Goal: Task Accomplishment & Management: Use online tool/utility

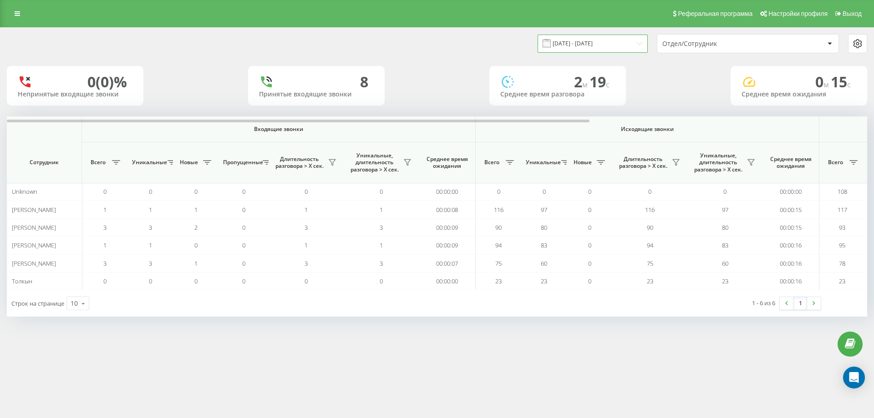
click at [584, 46] on input "[DATE] - [DATE]" at bounding box center [593, 44] width 110 height 18
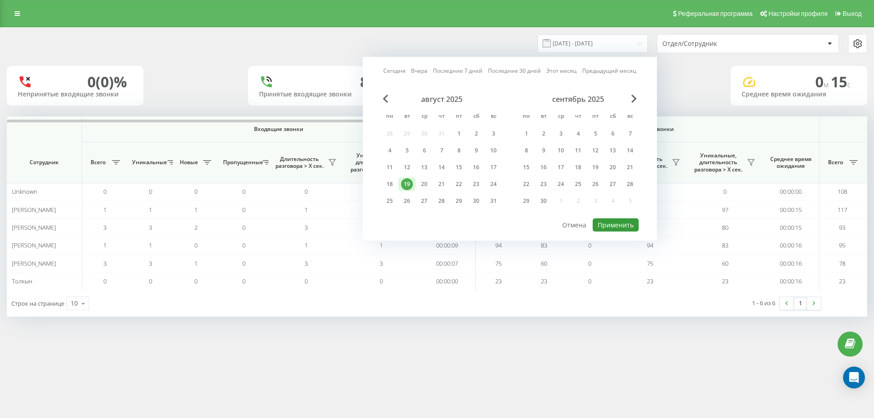
click at [619, 225] on button "Применить" at bounding box center [616, 225] width 46 height 13
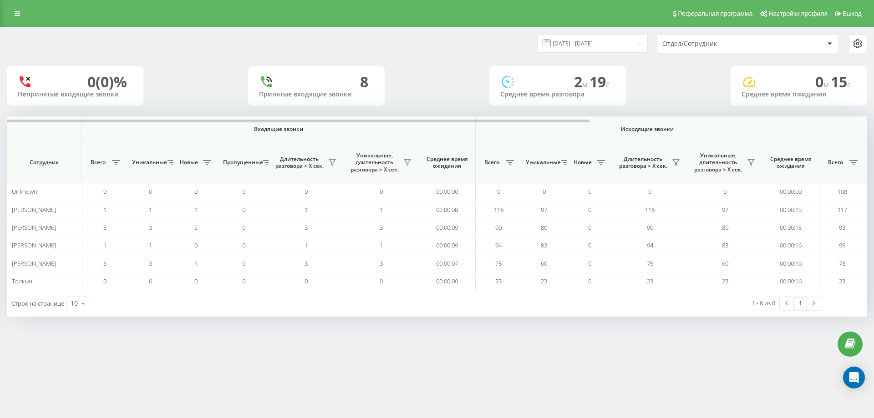
click at [14, 13] on link at bounding box center [17, 13] width 16 height 13
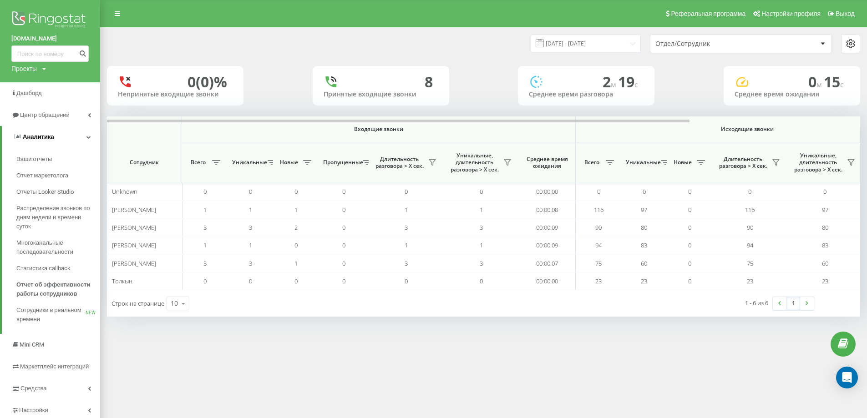
click at [91, 136] on icon at bounding box center [89, 137] width 5 height 5
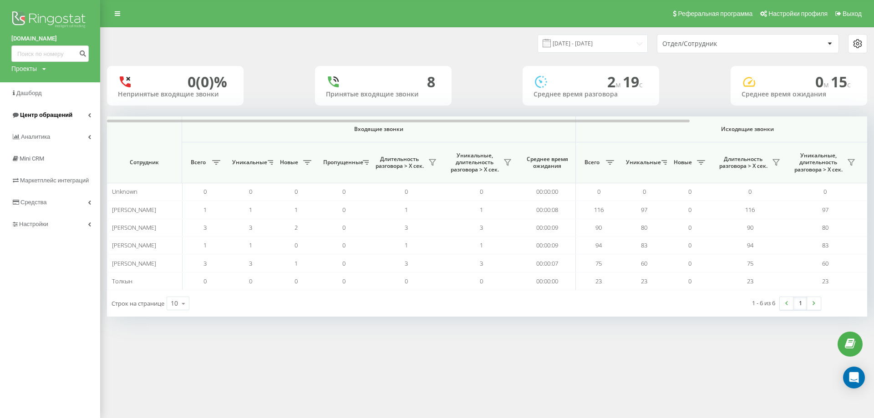
click at [88, 117] on icon at bounding box center [89, 115] width 3 height 5
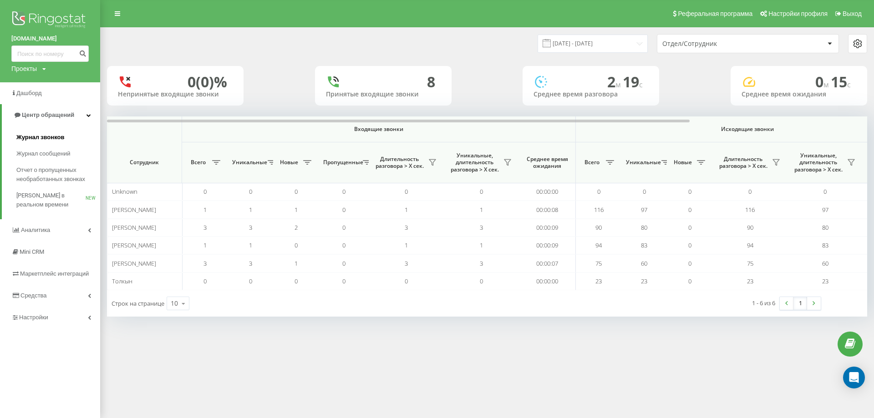
click at [66, 134] on link "Журнал звонков" at bounding box center [58, 137] width 84 height 16
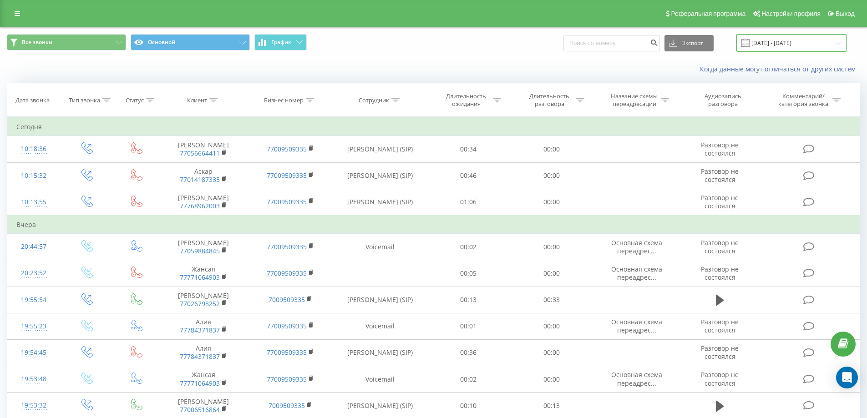
click at [785, 47] on input "20.07.2025 - 20.08.2025" at bounding box center [792, 43] width 110 height 18
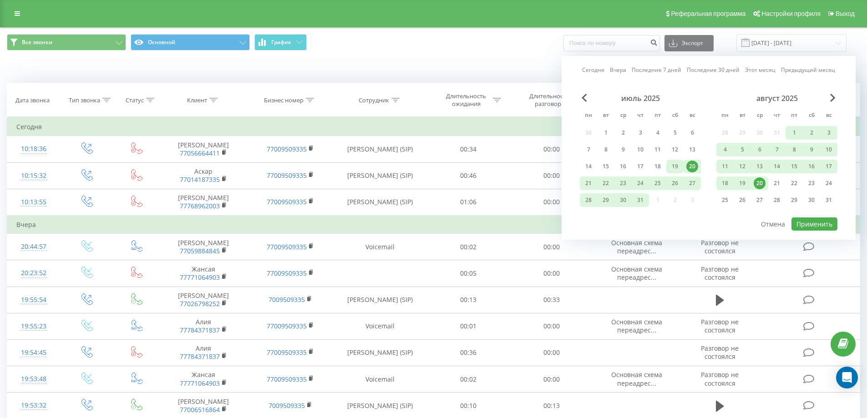
click at [677, 170] on div "19" at bounding box center [675, 167] width 12 height 12
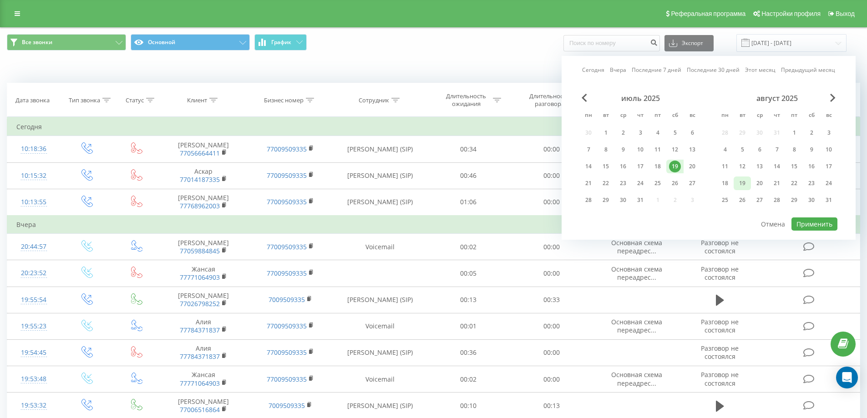
click at [744, 183] on div "19" at bounding box center [743, 184] width 12 height 12
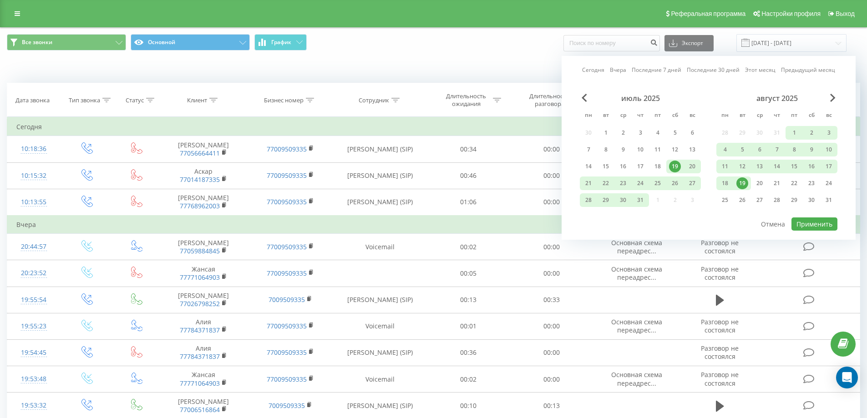
click at [749, 189] on div "19" at bounding box center [742, 184] width 17 height 14
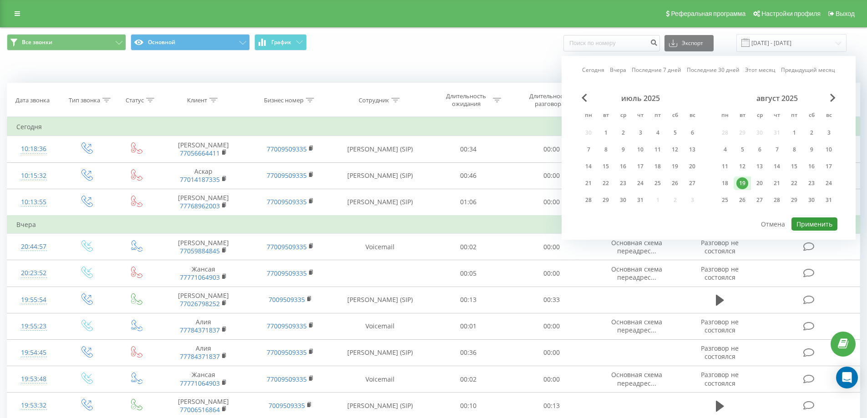
click at [820, 225] on button "Применить" at bounding box center [815, 224] width 46 height 13
type input "[DATE] - [DATE]"
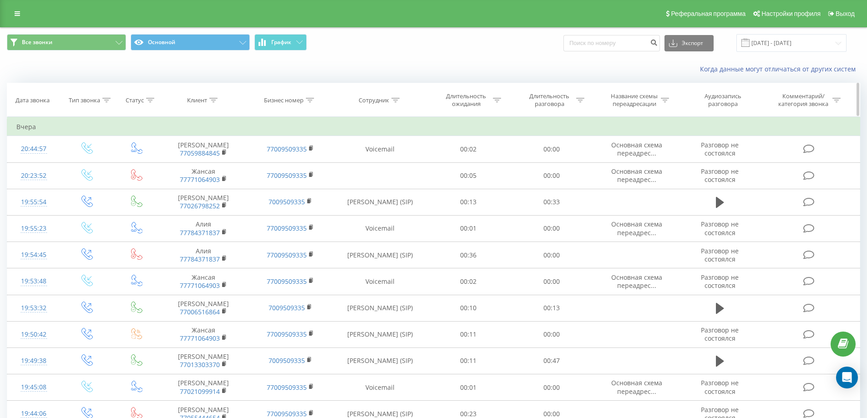
click at [392, 104] on div at bounding box center [396, 101] width 8 height 8
click at [357, 164] on input "text" at bounding box center [380, 166] width 80 height 16
type input "им"
click at [402, 183] on span "OK" at bounding box center [399, 183] width 25 height 14
